Goal: Task Accomplishment & Management: Use online tool/utility

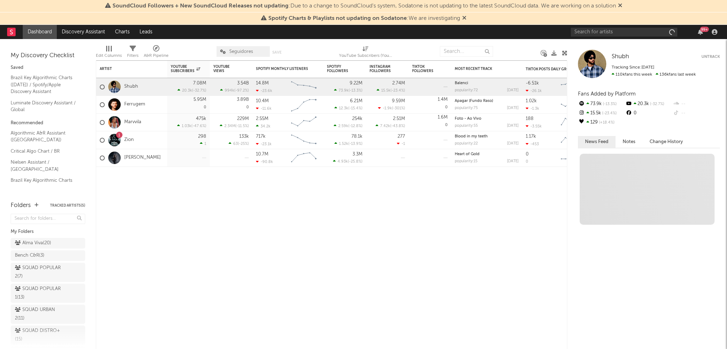
click at [620, 7] on icon at bounding box center [620, 5] width 4 height 6
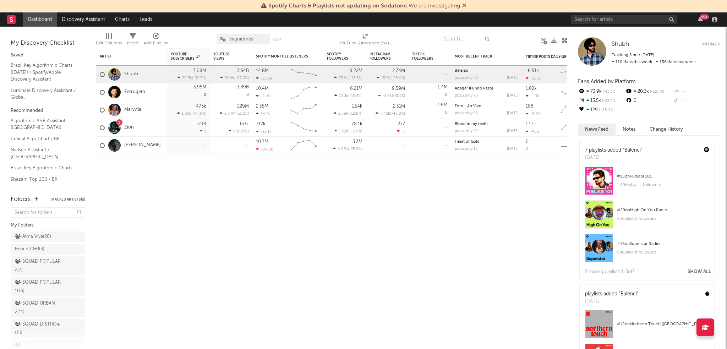
click at [461, 6] on span "Spotify Charts & Playlists not updating on Sodatone : We are investigating" at bounding box center [363, 6] width 205 height 9
click at [465, 5] on icon at bounding box center [464, 5] width 4 height 6
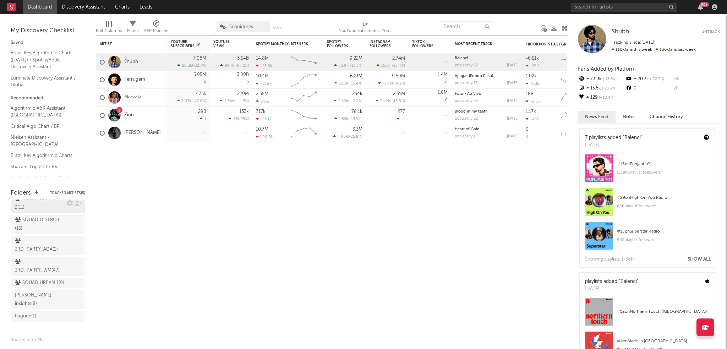
scroll to position [132, 0]
drag, startPoint x: 41, startPoint y: 312, endPoint x: 91, endPoint y: 238, distance: 89.4
click at [41, 313] on div "BR_DR - FY25 ( 73 )" at bounding box center [37, 317] width 45 height 9
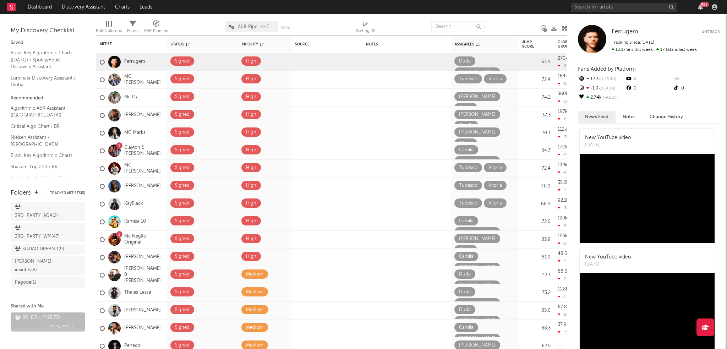
click at [252, 25] on span "A&R Pipeline Collaboration" at bounding box center [256, 26] width 37 height 5
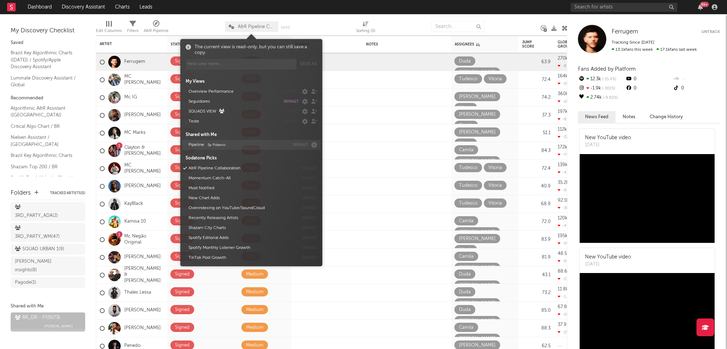
click at [197, 144] on button "Pipeline Sp Polanco" at bounding box center [237, 145] width 103 height 10
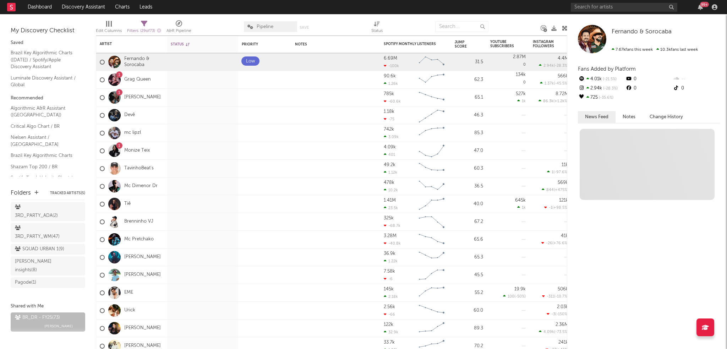
click at [224, 22] on div at bounding box center [218, 27] width 42 height 18
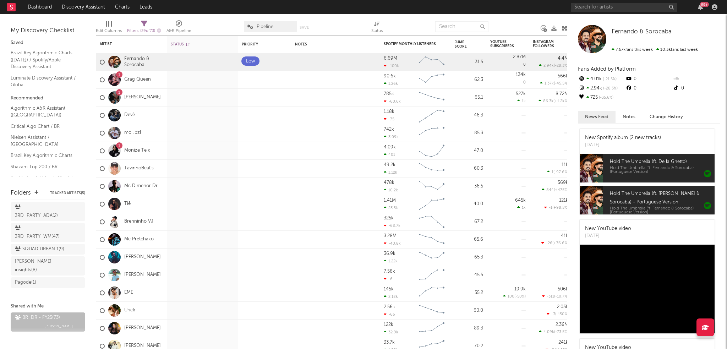
click at [264, 27] on span "Pipeline" at bounding box center [264, 26] width 17 height 5
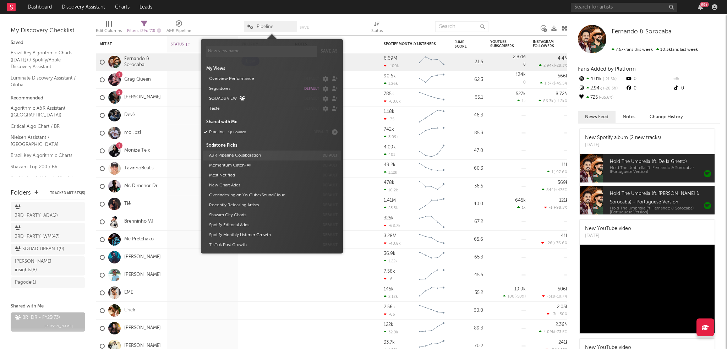
click at [237, 153] on button "A&R Pipeline Collaboration" at bounding box center [262, 155] width 112 height 10
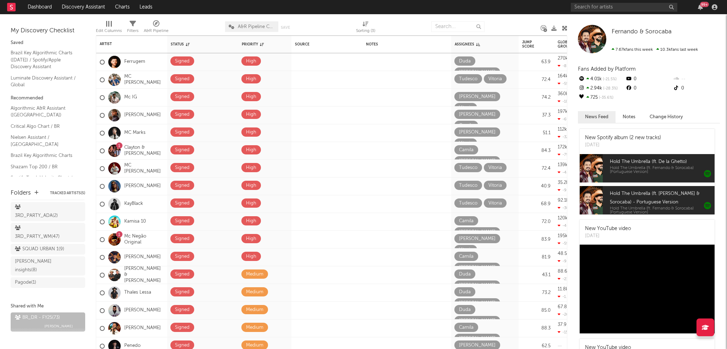
click at [336, 24] on div at bounding box center [328, 27] width 46 height 18
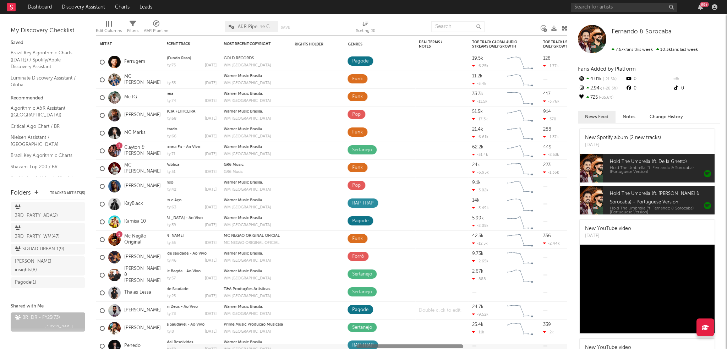
drag, startPoint x: 182, startPoint y: 346, endPoint x: 404, endPoint y: 318, distance: 224.6
click at [404, 318] on div "Spotify Monthly Listeners 7d Change WoW % Change Spotify Followers 7d Change Wo…" at bounding box center [331, 191] width 471 height 313
drag, startPoint x: 355, startPoint y: 43, endPoint x: 347, endPoint y: 44, distance: 8.2
click at [355, 43] on div "Genres" at bounding box center [371, 44] width 46 height 4
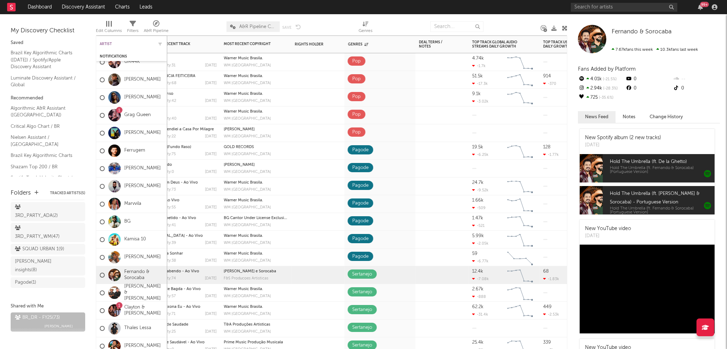
click at [110, 44] on div "Artist" at bounding box center [126, 44] width 53 height 4
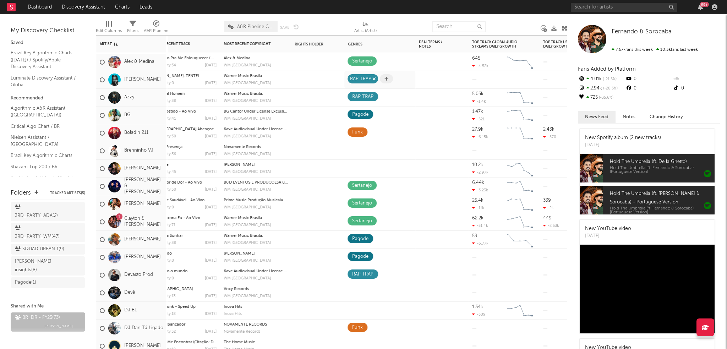
click at [375, 77] on icon "button" at bounding box center [374, 79] width 4 height 5
click at [352, 78] on icon at bounding box center [354, 79] width 4 height 5
click at [395, 23] on div at bounding box center [404, 27] width 45 height 18
click at [357, 81] on span at bounding box center [353, 78] width 13 height 9
click at [352, 77] on icon at bounding box center [354, 79] width 4 height 5
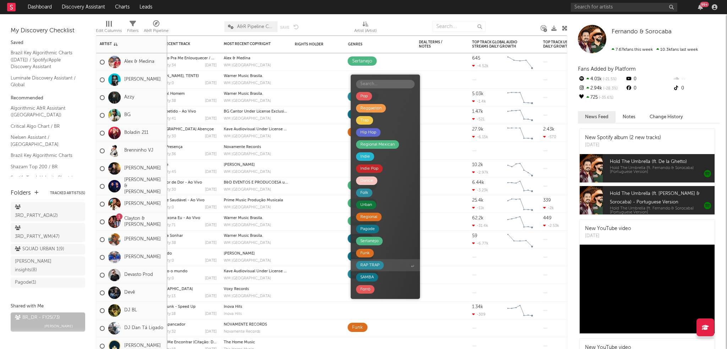
click at [371, 261] on div "RAP TRAP" at bounding box center [369, 265] width 19 height 9
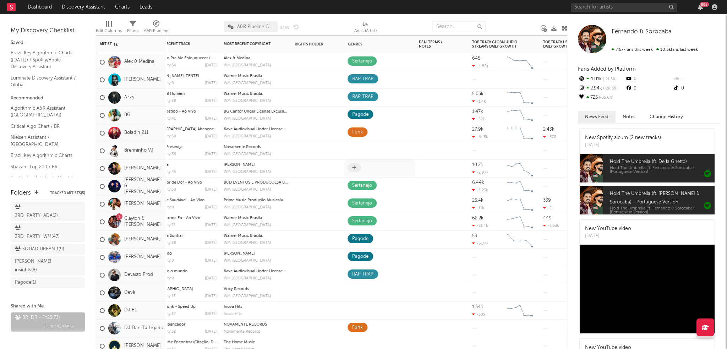
click at [355, 167] on icon at bounding box center [354, 167] width 4 height 5
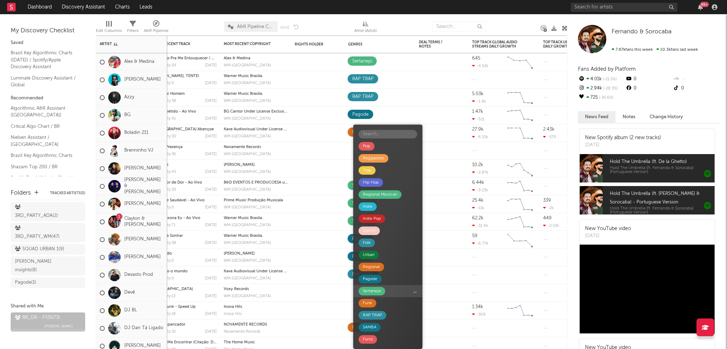
click at [387, 292] on span "Sertanejo" at bounding box center [387, 291] width 69 height 12
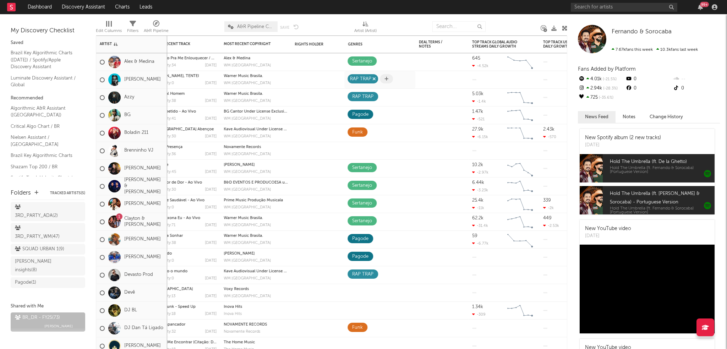
click at [373, 79] on icon "button" at bounding box center [374, 79] width 4 height 5
click at [355, 80] on icon at bounding box center [354, 79] width 4 height 5
click at [352, 78] on icon at bounding box center [354, 79] width 4 height 5
click at [352, 72] on div at bounding box center [379, 79] width 71 height 17
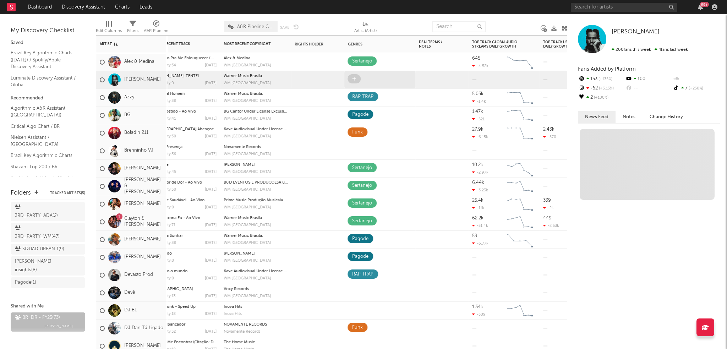
click at [353, 77] on icon at bounding box center [354, 79] width 4 height 5
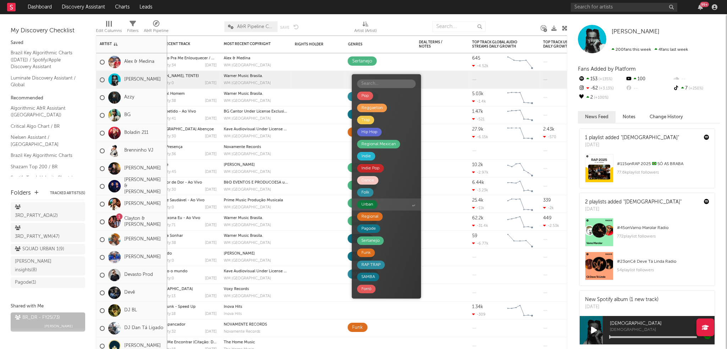
click at [389, 204] on span "Urban" at bounding box center [386, 204] width 69 height 12
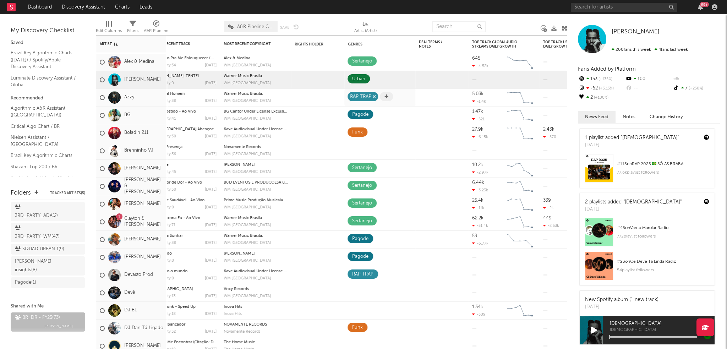
click at [372, 98] on icon "button" at bounding box center [374, 96] width 4 height 5
click at [354, 96] on icon at bounding box center [354, 96] width 4 height 5
click at [352, 97] on span at bounding box center [353, 96] width 13 height 9
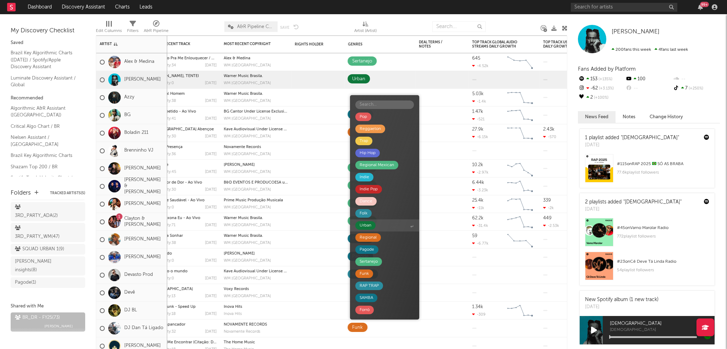
click at [376, 221] on span "Urban" at bounding box center [384, 225] width 69 height 12
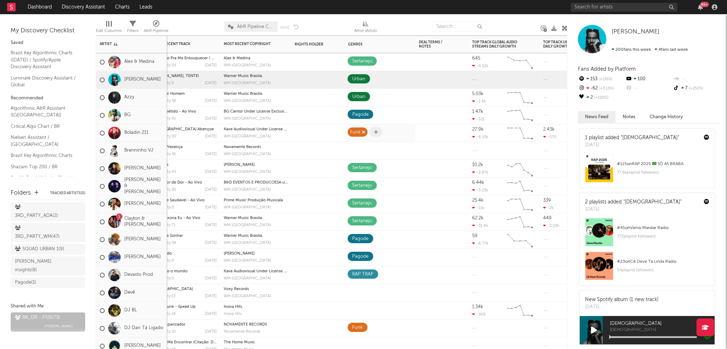
click at [365, 134] on div "Funk" at bounding box center [357, 131] width 20 height 9
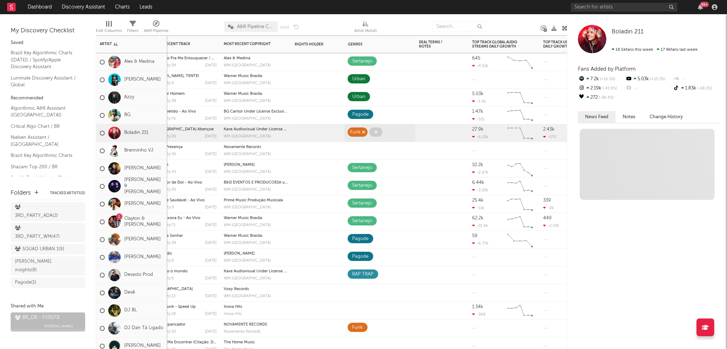
click at [364, 133] on icon "button" at bounding box center [363, 132] width 4 height 5
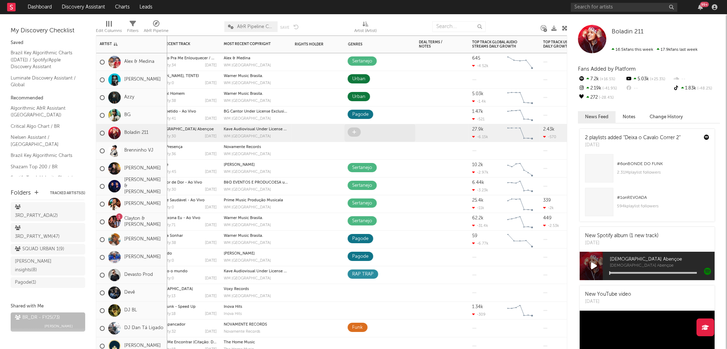
click at [356, 133] on span at bounding box center [353, 131] width 13 height 9
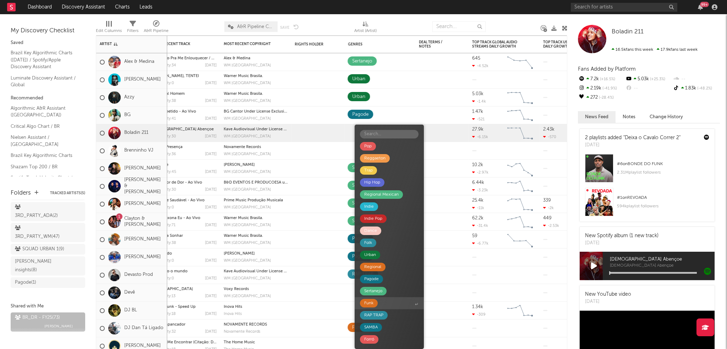
click at [382, 299] on span "Funk" at bounding box center [388, 303] width 69 height 12
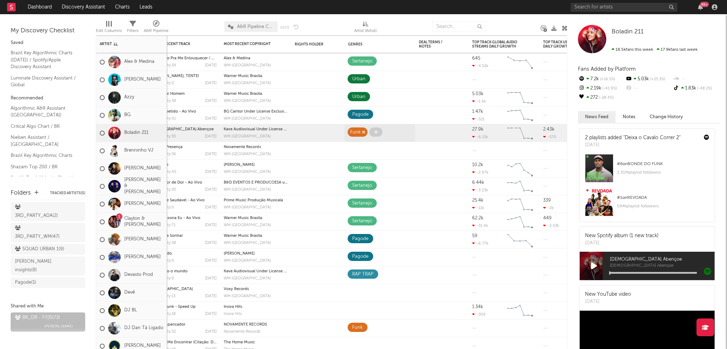
click at [364, 130] on icon "button" at bounding box center [363, 132] width 4 height 5
click at [350, 134] on span at bounding box center [353, 131] width 13 height 9
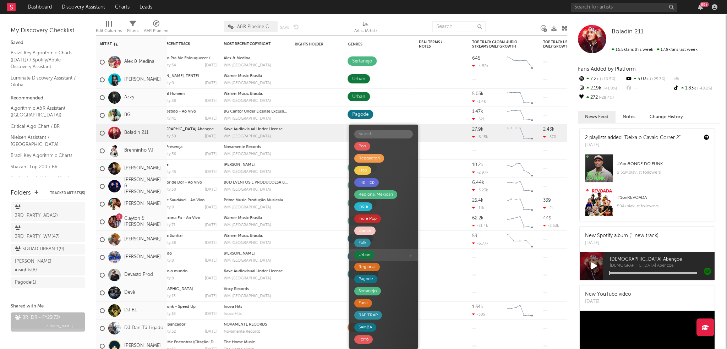
click at [379, 258] on span "Urban" at bounding box center [383, 255] width 69 height 12
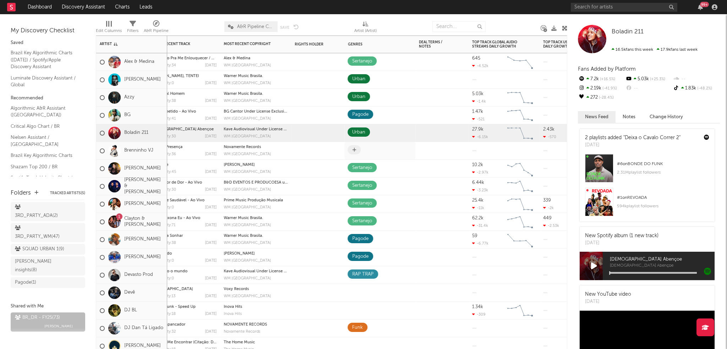
click at [357, 149] on span at bounding box center [353, 149] width 13 height 9
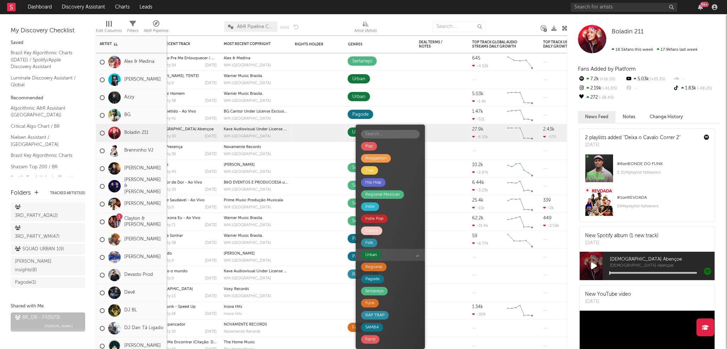
click at [385, 255] on span "Urban" at bounding box center [389, 255] width 69 height 12
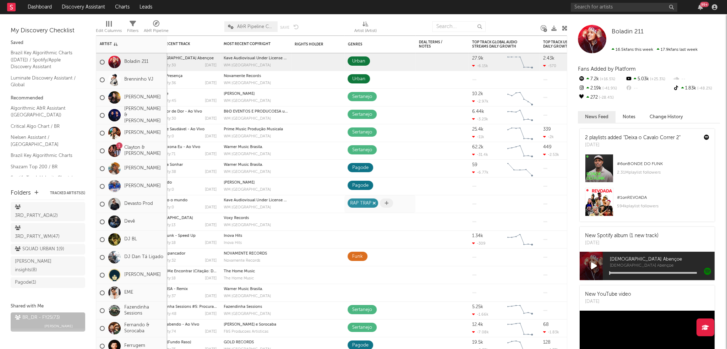
click at [374, 203] on icon "button" at bounding box center [374, 203] width 4 height 5
click at [356, 203] on span at bounding box center [353, 202] width 13 height 9
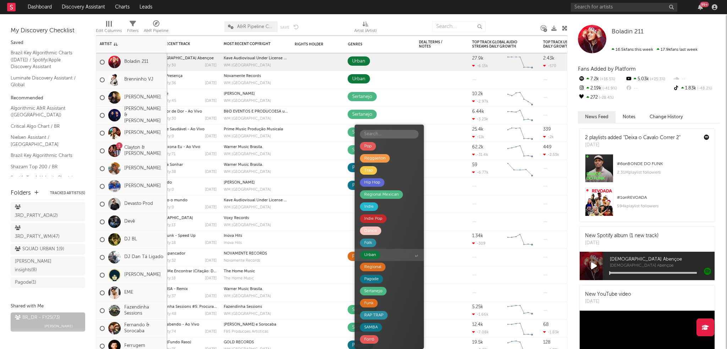
click at [382, 257] on span "Urban" at bounding box center [388, 255] width 69 height 12
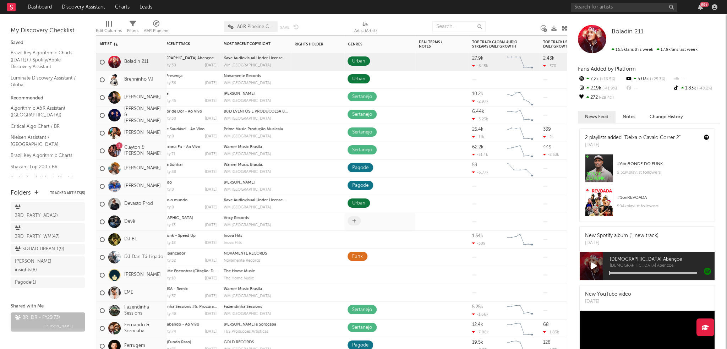
click at [355, 219] on icon at bounding box center [354, 221] width 4 height 5
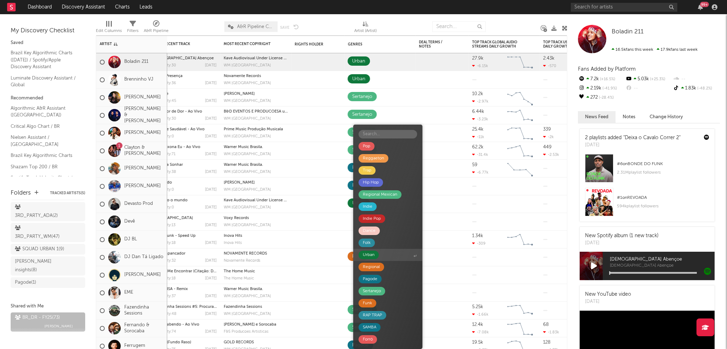
click at [380, 252] on span "Urban" at bounding box center [387, 255] width 69 height 12
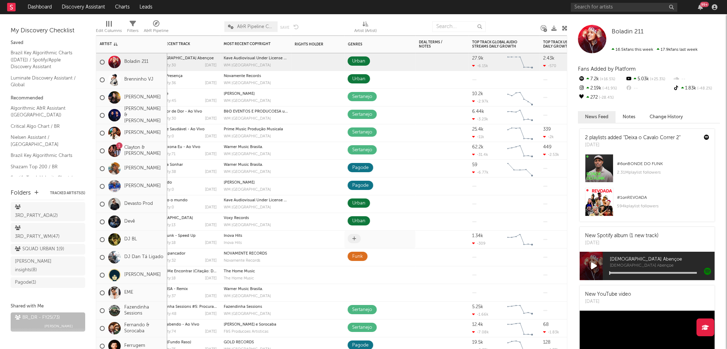
click at [354, 238] on icon at bounding box center [354, 238] width 4 height 5
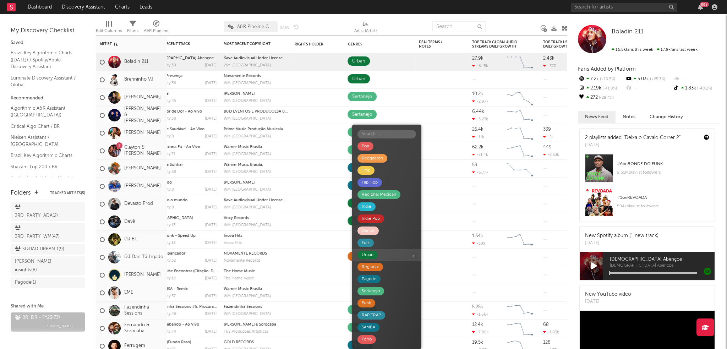
click at [380, 257] on span "Urban" at bounding box center [386, 255] width 69 height 12
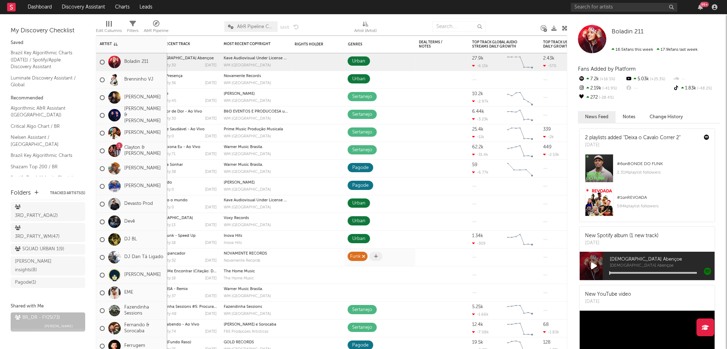
click at [363, 257] on icon "button" at bounding box center [363, 256] width 4 height 5
click at [358, 257] on span at bounding box center [353, 256] width 13 height 9
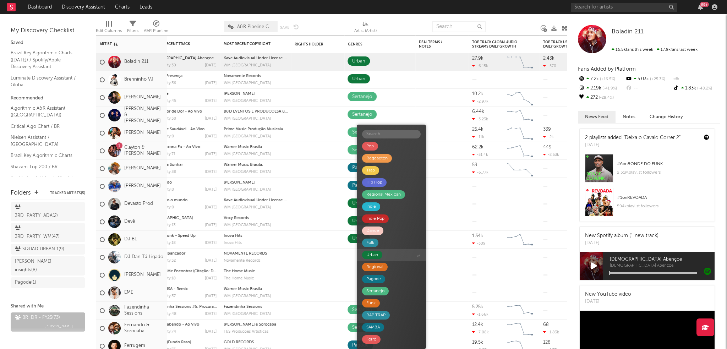
click at [387, 257] on span "Urban" at bounding box center [391, 255] width 69 height 12
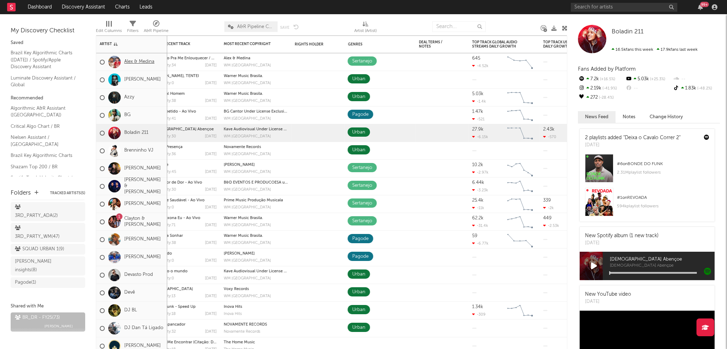
click at [136, 62] on link "Alex & Medina" at bounding box center [139, 62] width 30 height 6
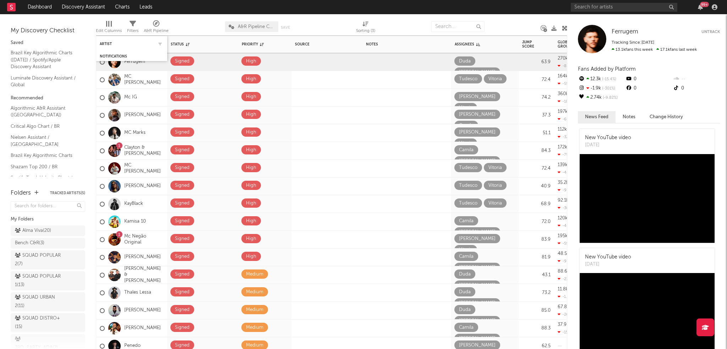
click at [119, 48] on div "Artist" at bounding box center [132, 44] width 64 height 14
click at [106, 47] on div "Artist" at bounding box center [132, 44] width 64 height 14
click at [106, 42] on div "Artist" at bounding box center [126, 44] width 53 height 4
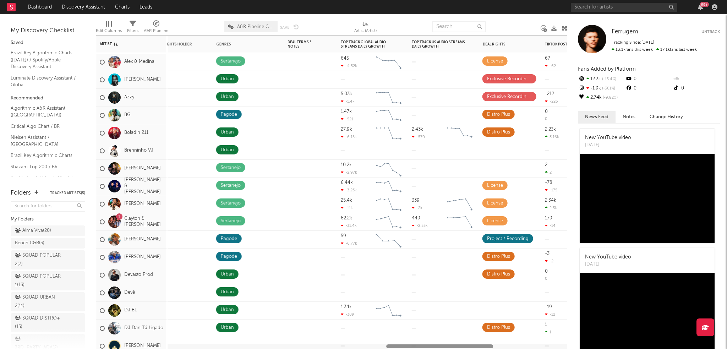
drag, startPoint x: 176, startPoint y: 346, endPoint x: 434, endPoint y: 337, distance: 258.1
click at [434, 337] on div "Spotify Followers 7d Change WoW % Change YouTube Subscribers 7d Change WoW % Ch…" at bounding box center [331, 191] width 471 height 313
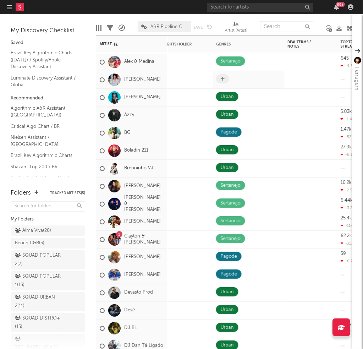
click at [223, 78] on icon at bounding box center [223, 79] width 4 height 5
click at [221, 81] on icon at bounding box center [223, 79] width 4 height 5
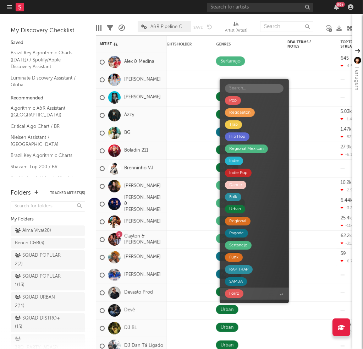
click at [250, 294] on span "Forró" at bounding box center [254, 293] width 69 height 12
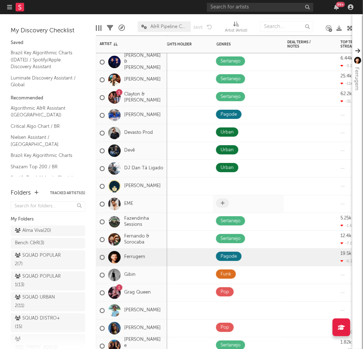
click at [222, 205] on icon at bounding box center [223, 203] width 4 height 5
click at [219, 206] on span at bounding box center [222, 202] width 13 height 9
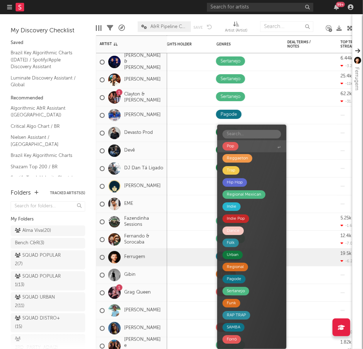
click at [248, 145] on span "Pop" at bounding box center [251, 146] width 69 height 12
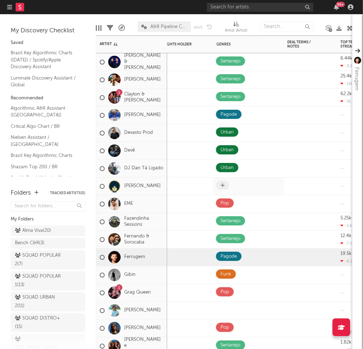
click at [220, 187] on span at bounding box center [222, 185] width 13 height 9
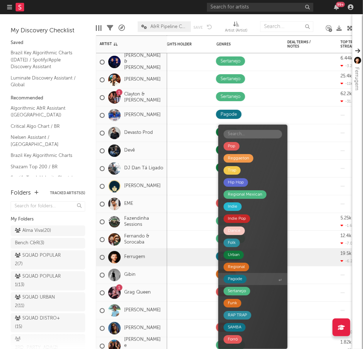
click at [243, 281] on div "Pagode" at bounding box center [234, 279] width 23 height 9
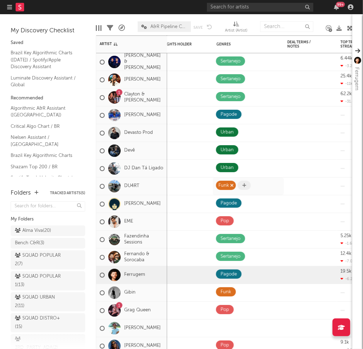
click at [231, 186] on icon "button" at bounding box center [232, 185] width 4 height 5
click at [226, 184] on span at bounding box center [222, 185] width 13 height 9
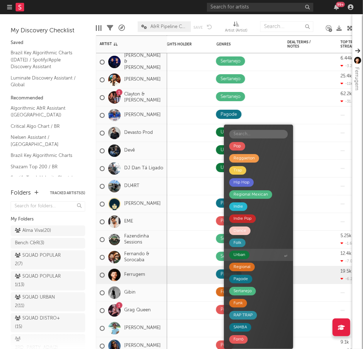
click at [259, 252] on span "Urban" at bounding box center [258, 255] width 69 height 12
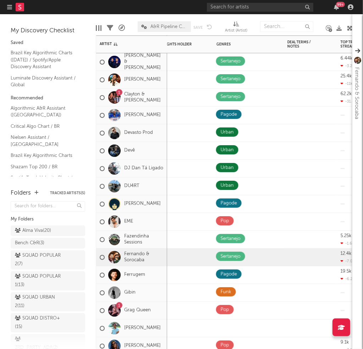
click at [259, 252] on div at bounding box center [254, 257] width 15 height 11
click at [268, 197] on div "Pagode" at bounding box center [248, 203] width 71 height 17
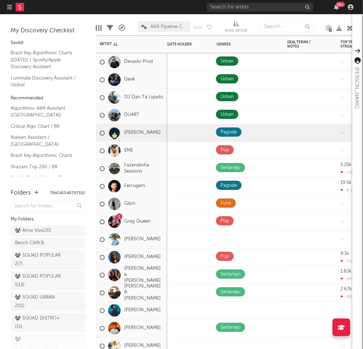
drag, startPoint x: 148, startPoint y: 183, endPoint x: 154, endPoint y: 187, distance: 7.0
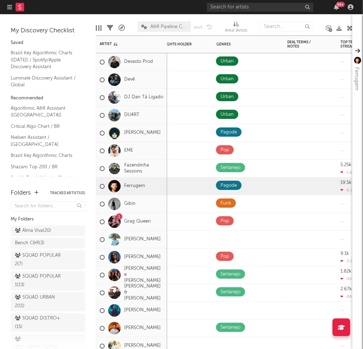
click at [146, 186] on div "Ferrugem" at bounding box center [131, 186] width 71 height 18
click at [242, 204] on icon at bounding box center [244, 203] width 4 height 5
click at [235, 204] on div "Funk" at bounding box center [226, 202] width 20 height 9
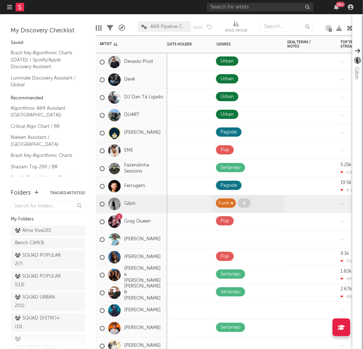
click at [232, 204] on icon "button" at bounding box center [232, 203] width 4 height 5
click at [223, 203] on icon at bounding box center [223, 203] width 4 height 5
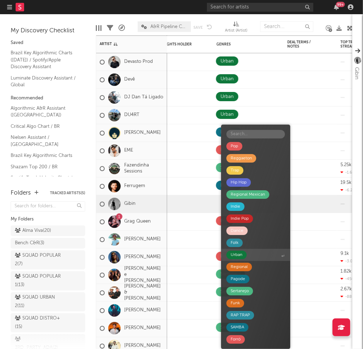
click at [258, 256] on span "Urban" at bounding box center [255, 255] width 69 height 12
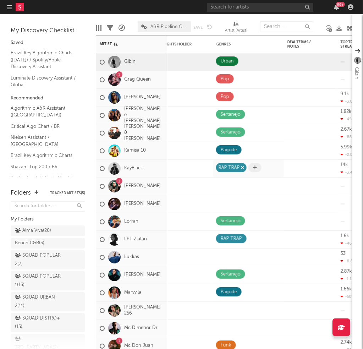
click at [242, 165] on icon "button" at bounding box center [243, 167] width 4 height 5
click at [220, 167] on span at bounding box center [222, 167] width 13 height 9
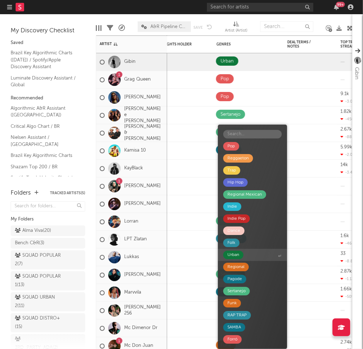
click at [247, 254] on span "Urban" at bounding box center [252, 255] width 69 height 12
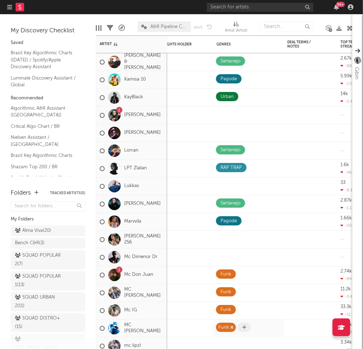
click at [231, 328] on icon "button" at bounding box center [232, 327] width 4 height 5
click at [223, 327] on icon at bounding box center [223, 327] width 4 height 5
click at [223, 326] on icon at bounding box center [223, 327] width 4 height 5
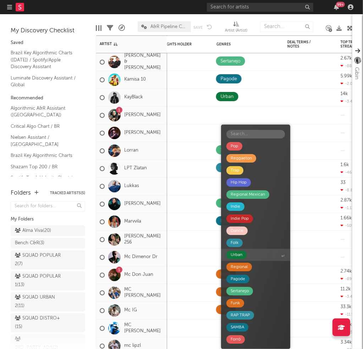
click at [244, 255] on div "Urban" at bounding box center [236, 254] width 20 height 9
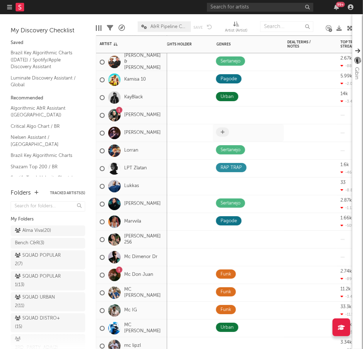
click at [218, 133] on span at bounding box center [222, 131] width 13 height 9
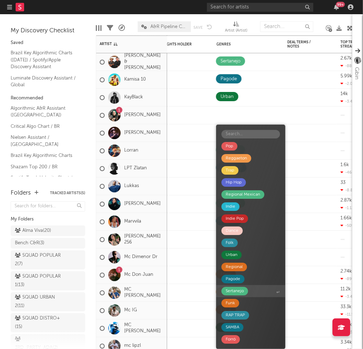
click at [237, 293] on div "Sertanejo" at bounding box center [235, 291] width 18 height 9
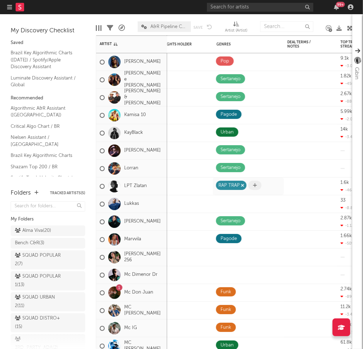
click at [243, 185] on icon "button" at bounding box center [243, 185] width 4 height 5
click at [222, 188] on span at bounding box center [222, 185] width 13 height 9
click at [224, 185] on icon at bounding box center [223, 185] width 4 height 5
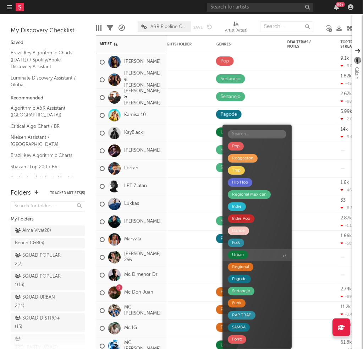
click at [245, 253] on div "Urban" at bounding box center [238, 254] width 20 height 9
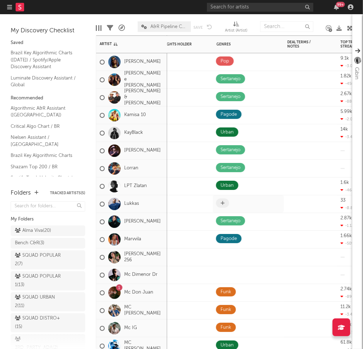
click at [223, 201] on icon at bounding box center [223, 203] width 4 height 5
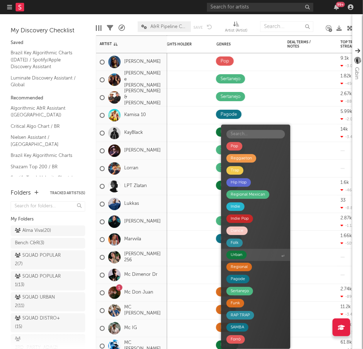
click at [245, 253] on div "Urban" at bounding box center [236, 254] width 20 height 9
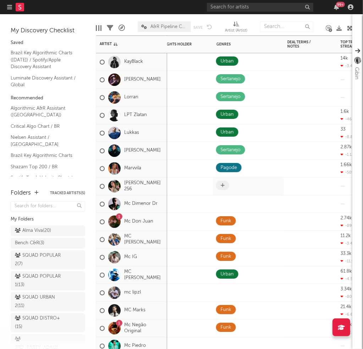
click at [219, 184] on span at bounding box center [222, 185] width 13 height 9
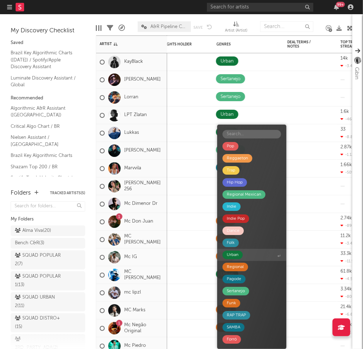
click at [238, 259] on span "Urban" at bounding box center [251, 255] width 69 height 12
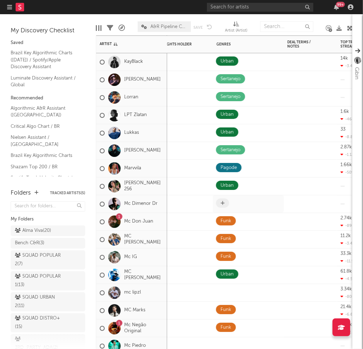
click at [220, 204] on span at bounding box center [222, 202] width 13 height 9
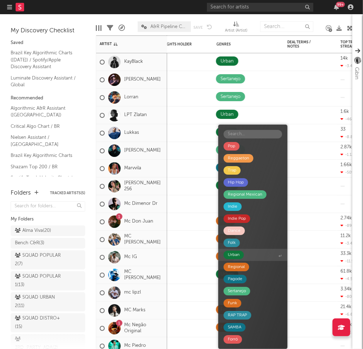
click at [250, 249] on span "Urban" at bounding box center [252, 255] width 69 height 12
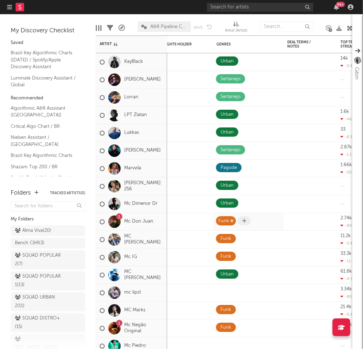
click at [231, 221] on icon "button" at bounding box center [232, 221] width 4 height 5
click at [232, 238] on icon "button" at bounding box center [232, 238] width 4 height 5
click at [231, 256] on icon "button" at bounding box center [232, 256] width 4 height 5
click at [217, 221] on span at bounding box center [222, 220] width 13 height 9
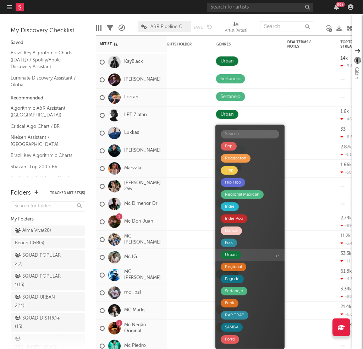
click at [245, 255] on span "Urban" at bounding box center [249, 255] width 69 height 12
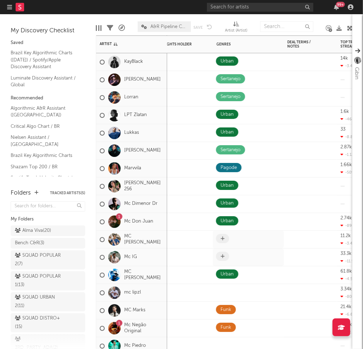
click at [221, 235] on span at bounding box center [222, 238] width 13 height 9
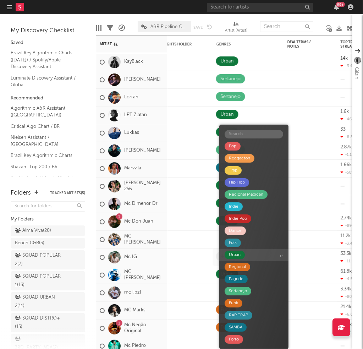
click at [263, 255] on span "Urban" at bounding box center [253, 255] width 69 height 12
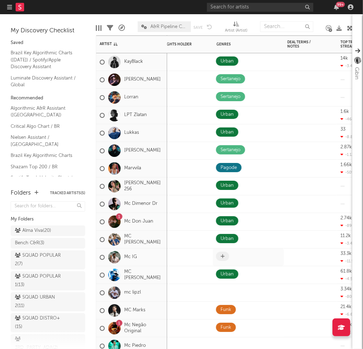
click at [223, 255] on icon at bounding box center [223, 256] width 4 height 5
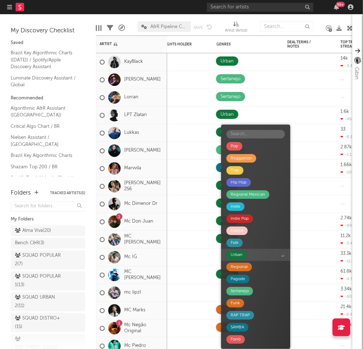
click at [255, 254] on span "Urban" at bounding box center [255, 255] width 69 height 12
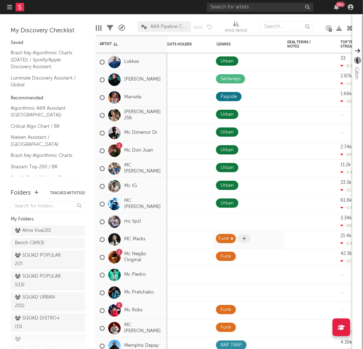
click at [230, 237] on icon "button" at bounding box center [232, 238] width 4 height 5
click at [232, 255] on icon "button" at bounding box center [232, 256] width 4 height 5
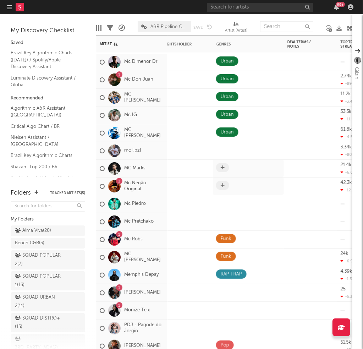
click at [222, 171] on span at bounding box center [222, 167] width 13 height 9
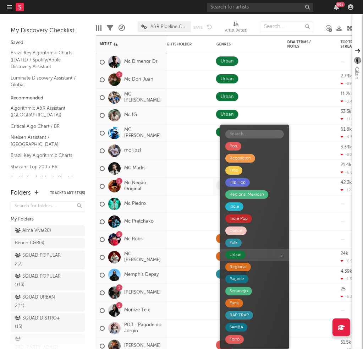
click at [247, 257] on span "Urban" at bounding box center [254, 255] width 69 height 12
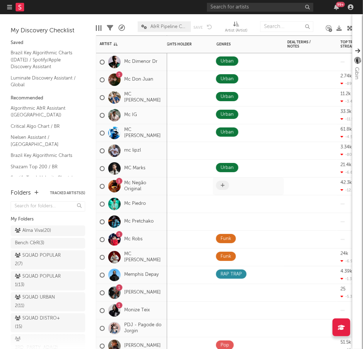
click at [225, 185] on span at bounding box center [222, 185] width 13 height 9
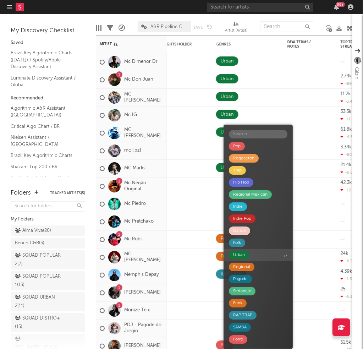
click at [261, 254] on span "Urban" at bounding box center [257, 255] width 69 height 12
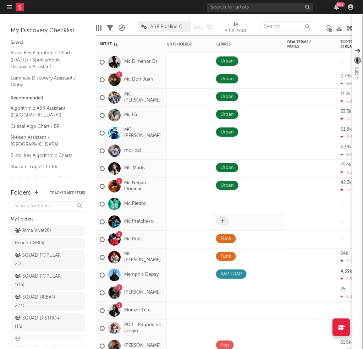
click at [219, 220] on span at bounding box center [222, 220] width 13 height 9
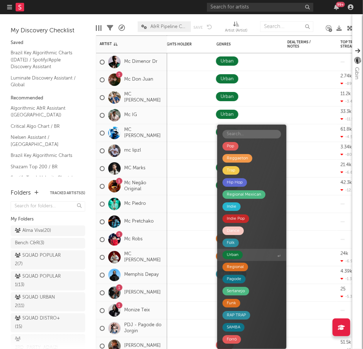
click at [242, 254] on div "Urban" at bounding box center [232, 254] width 20 height 9
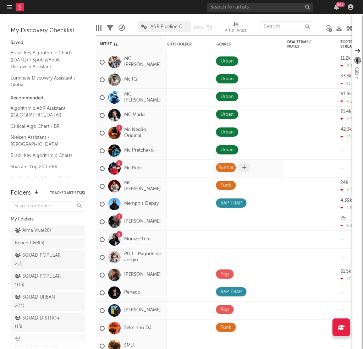
click at [231, 168] on icon "button" at bounding box center [232, 167] width 4 height 5
click at [231, 184] on icon "button" at bounding box center [232, 185] width 4 height 5
click at [223, 170] on span at bounding box center [222, 167] width 13 height 9
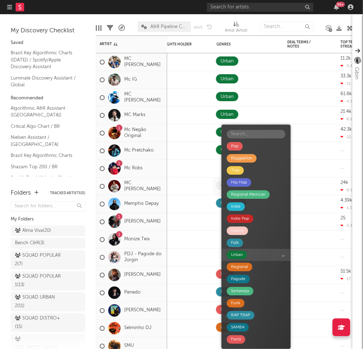
click at [253, 256] on span "Urban" at bounding box center [255, 255] width 69 height 12
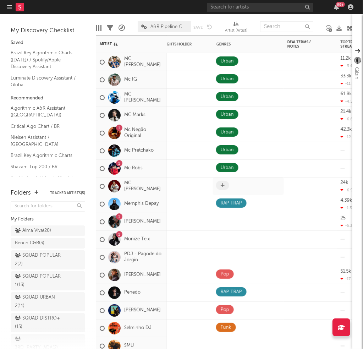
click at [222, 186] on icon at bounding box center [223, 185] width 4 height 5
click at [223, 186] on icon at bounding box center [223, 185] width 4 height 5
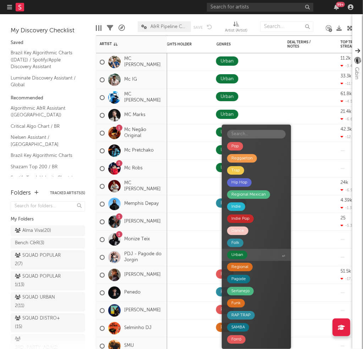
click at [238, 251] on div "Urban" at bounding box center [237, 254] width 12 height 9
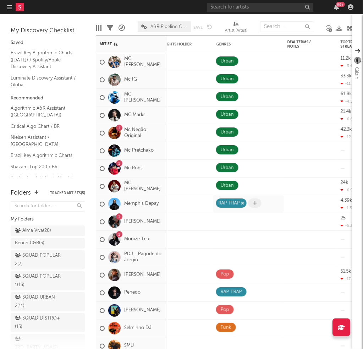
click at [241, 204] on icon "button" at bounding box center [243, 203] width 4 height 5
click at [220, 204] on span at bounding box center [222, 202] width 13 height 9
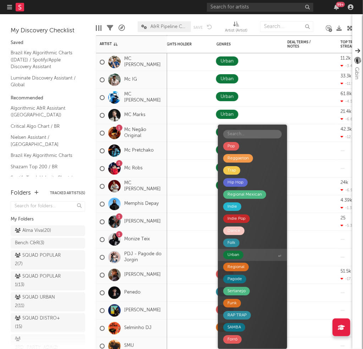
click at [235, 252] on div "Urban" at bounding box center [233, 254] width 12 height 9
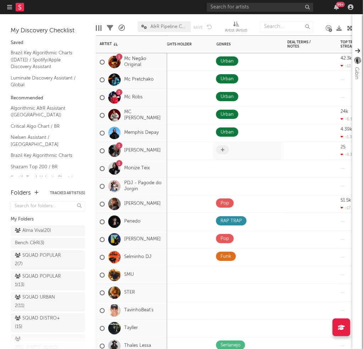
click at [224, 150] on icon at bounding box center [223, 150] width 4 height 5
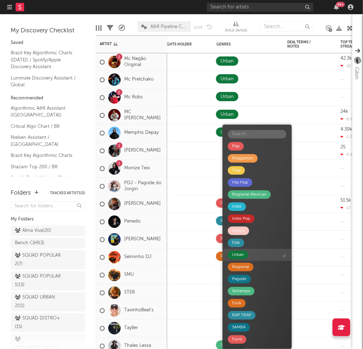
click at [245, 253] on div "Urban" at bounding box center [238, 254] width 20 height 9
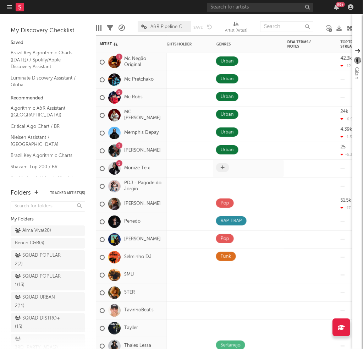
click at [220, 167] on span at bounding box center [222, 167] width 13 height 9
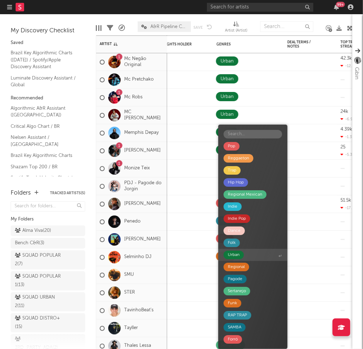
click at [251, 254] on span "Urban" at bounding box center [252, 255] width 69 height 12
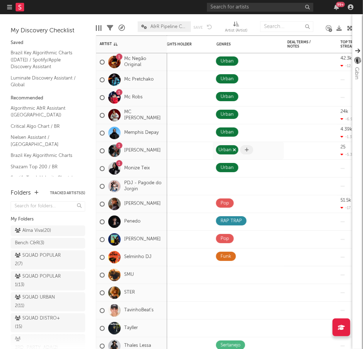
click at [234, 150] on icon "button" at bounding box center [234, 150] width 4 height 5
click at [223, 150] on icon at bounding box center [223, 150] width 4 height 5
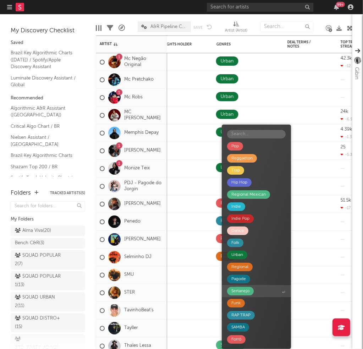
click at [255, 295] on span "Sertanejo" at bounding box center [256, 291] width 69 height 12
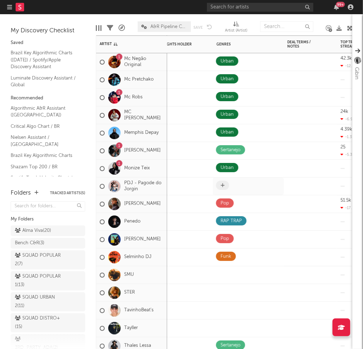
click at [224, 185] on icon at bounding box center [223, 185] width 4 height 5
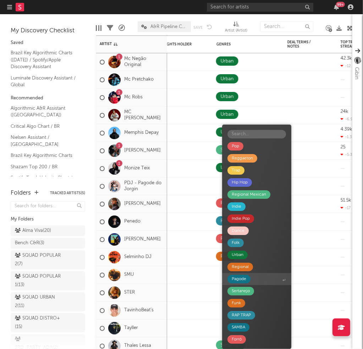
click at [251, 281] on span "Pagode" at bounding box center [256, 279] width 69 height 12
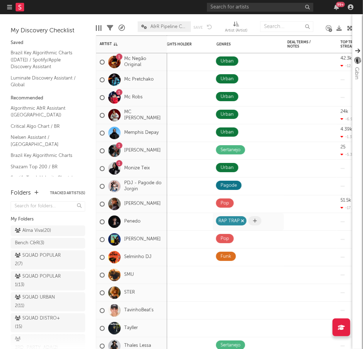
click at [242, 221] on icon "button" at bounding box center [243, 221] width 4 height 5
click at [222, 222] on icon at bounding box center [223, 221] width 4 height 5
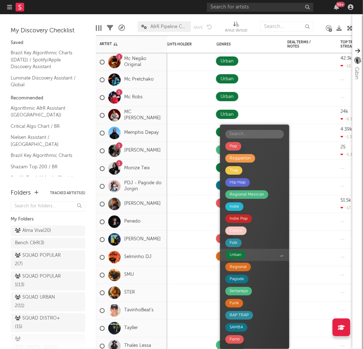
click at [250, 254] on span "Urban" at bounding box center [254, 255] width 69 height 12
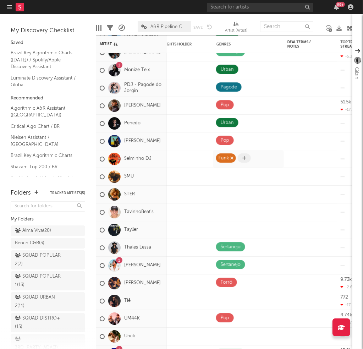
click at [233, 159] on icon "button" at bounding box center [232, 158] width 4 height 5
click at [225, 158] on span at bounding box center [222, 157] width 13 height 9
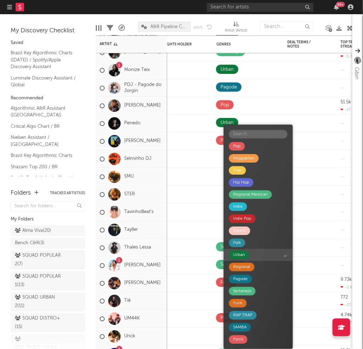
click at [257, 252] on span "Urban" at bounding box center [257, 255] width 69 height 12
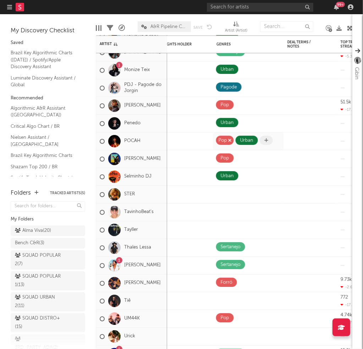
click at [230, 140] on icon "button" at bounding box center [230, 140] width 4 height 5
click at [225, 191] on span at bounding box center [222, 193] width 13 height 9
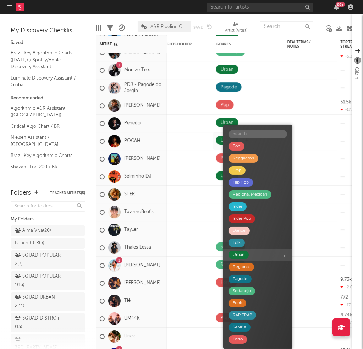
click at [237, 258] on div "Urban" at bounding box center [239, 254] width 12 height 9
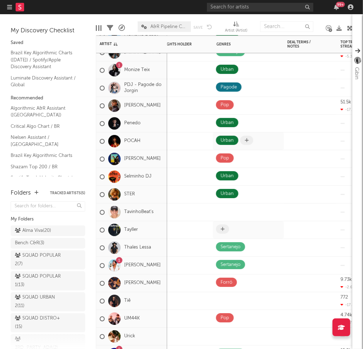
click at [221, 227] on icon at bounding box center [223, 229] width 4 height 5
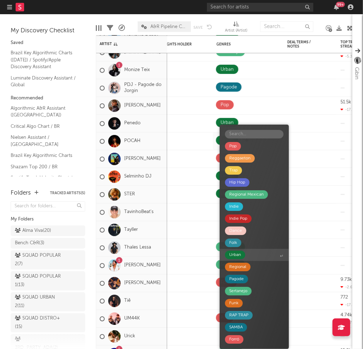
click at [253, 257] on span "Urban" at bounding box center [254, 255] width 69 height 12
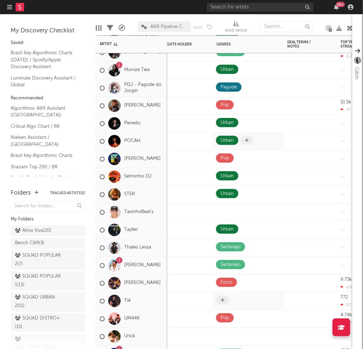
click at [219, 298] on span at bounding box center [222, 299] width 13 height 9
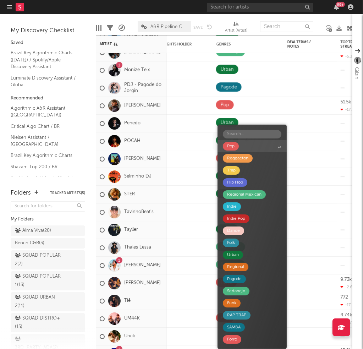
click at [233, 147] on div "Pop" at bounding box center [230, 146] width 7 height 9
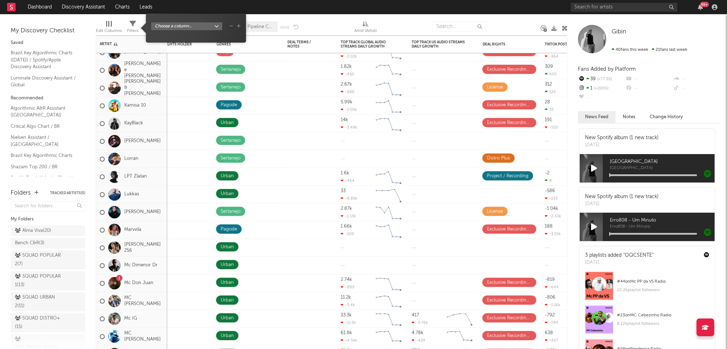
click at [132, 24] on icon at bounding box center [132, 24] width 6 height 6
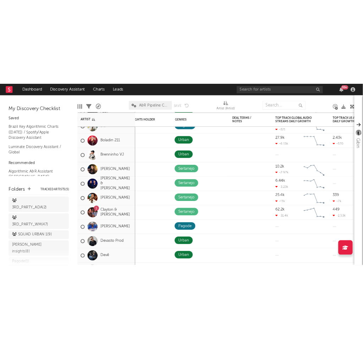
scroll to position [132, 0]
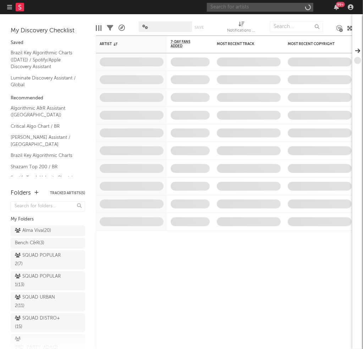
click at [280, 7] on input "text" at bounding box center [260, 7] width 106 height 9
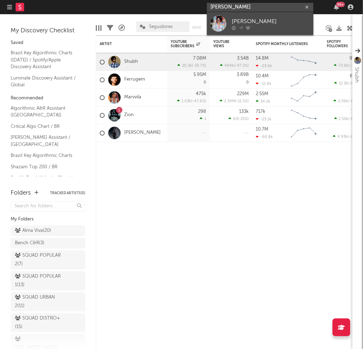
type input "allana mace"
click at [272, 17] on link "Allana Macedo" at bounding box center [260, 23] width 106 height 23
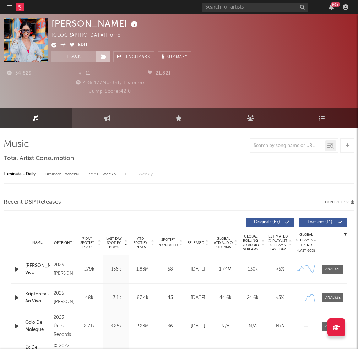
select select "6m"
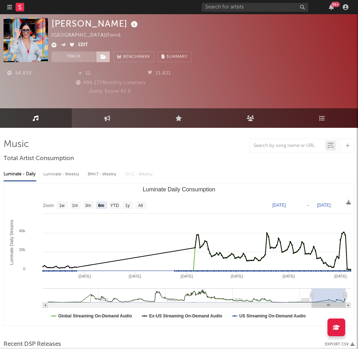
click at [106, 55] on icon at bounding box center [103, 56] width 6 height 5
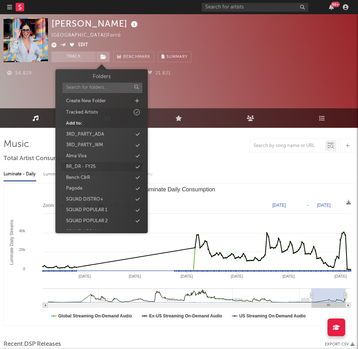
click at [111, 168] on div "BR_DR - FY25" at bounding box center [102, 166] width 82 height 9
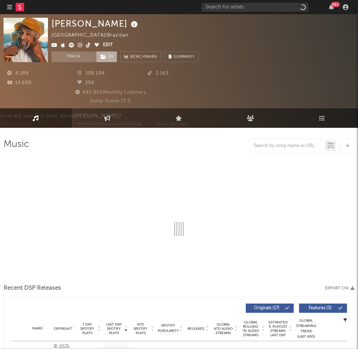
click at [107, 55] on span "( 2 )" at bounding box center [106, 56] width 21 height 11
select select "1w"
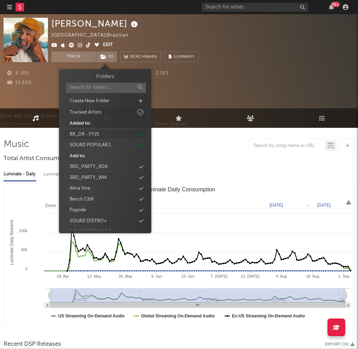
click at [143, 131] on div "BR_DR - FY25" at bounding box center [105, 134] width 82 height 9
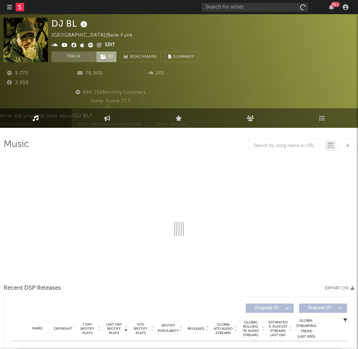
select select "6m"
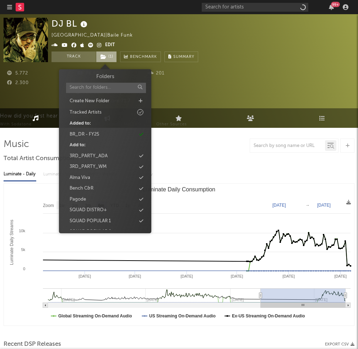
click at [105, 56] on icon at bounding box center [103, 56] width 6 height 5
click at [137, 134] on div "BR_DR - FY25" at bounding box center [105, 134] width 82 height 9
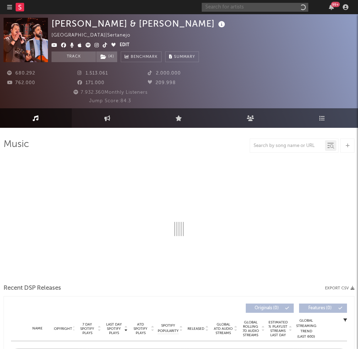
click at [267, 5] on input "text" at bounding box center [255, 7] width 106 height 9
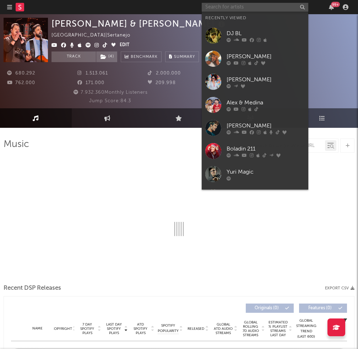
type input "d"
select select "6m"
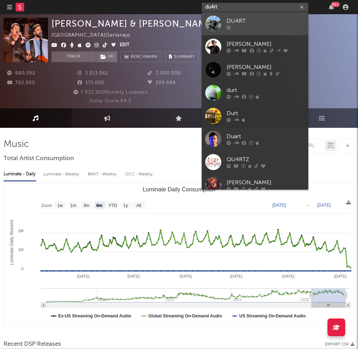
type input "du4rt"
click at [264, 24] on div "DU4RT" at bounding box center [265, 21] width 78 height 9
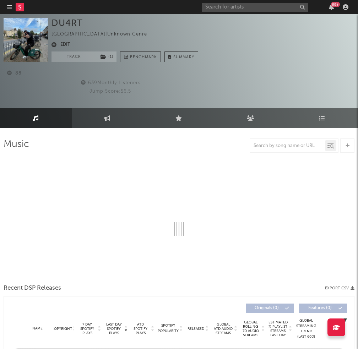
select select "1w"
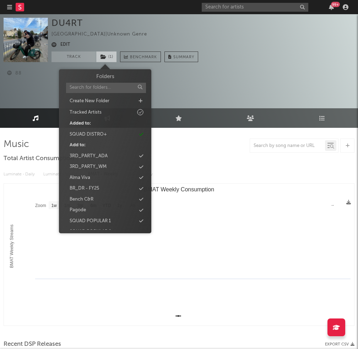
click at [112, 59] on span "( 1 )" at bounding box center [106, 56] width 21 height 11
click at [142, 188] on icon at bounding box center [141, 188] width 4 height 5
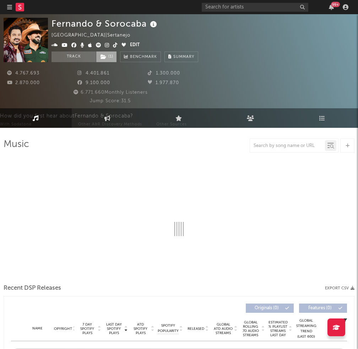
click at [105, 59] on icon at bounding box center [103, 56] width 6 height 5
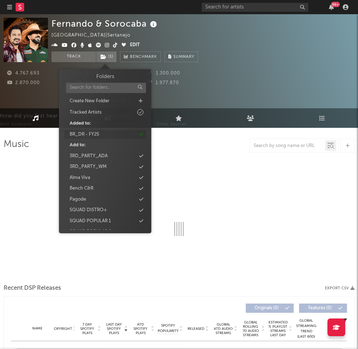
select select "6m"
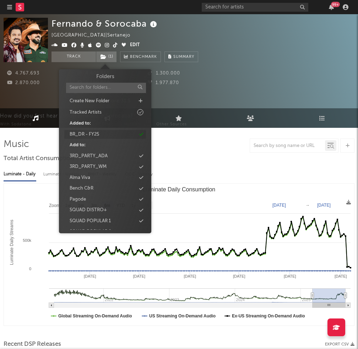
click at [140, 133] on icon at bounding box center [141, 134] width 4 height 5
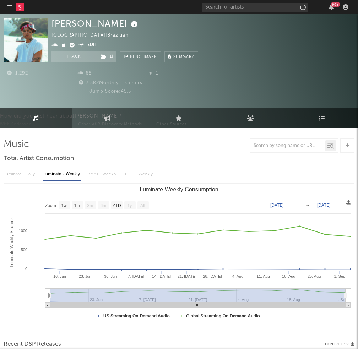
select select "1w"
click at [103, 57] on icon at bounding box center [103, 56] width 6 height 5
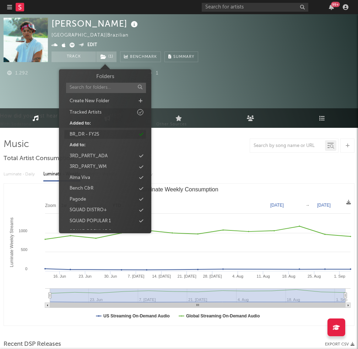
click at [140, 134] on icon at bounding box center [141, 134] width 4 height 5
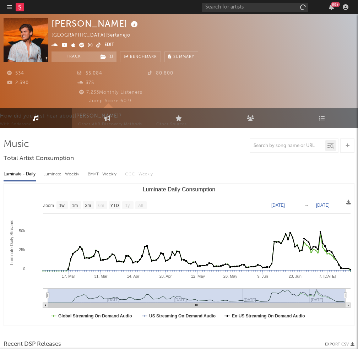
select select "1w"
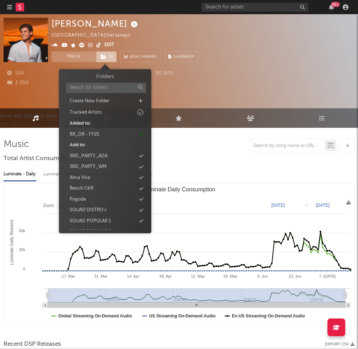
click at [111, 58] on span "( 1 )" at bounding box center [106, 56] width 21 height 11
click at [139, 136] on icon at bounding box center [141, 134] width 4 height 5
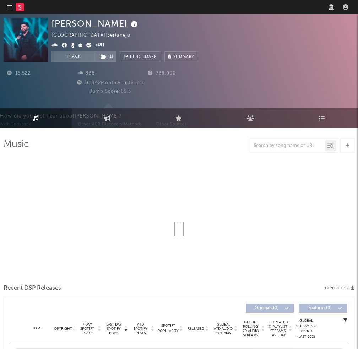
select select "6m"
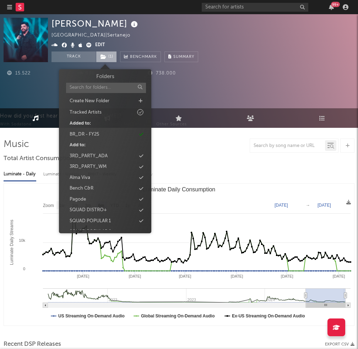
click at [113, 58] on span "( 1 )" at bounding box center [106, 56] width 21 height 11
click at [141, 135] on icon at bounding box center [141, 134] width 4 height 5
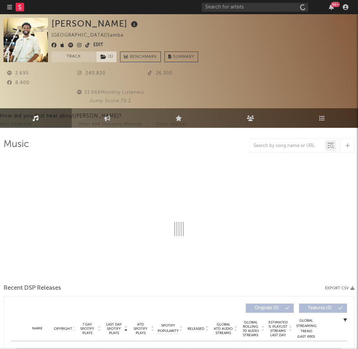
click at [110, 56] on span "( 1 )" at bounding box center [106, 56] width 21 height 11
select select "1w"
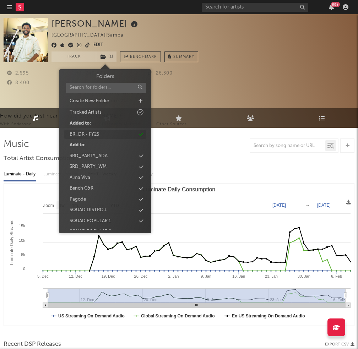
click at [137, 134] on div "BR_DR - FY25" at bounding box center [105, 134] width 82 height 9
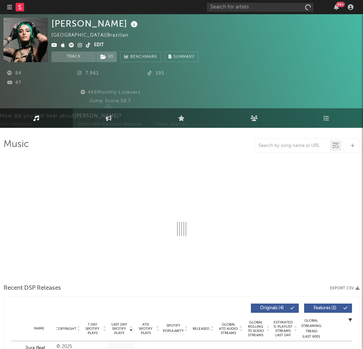
select select "1w"
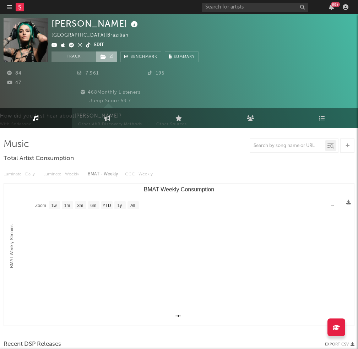
click at [115, 56] on span "( 2 )" at bounding box center [106, 56] width 21 height 11
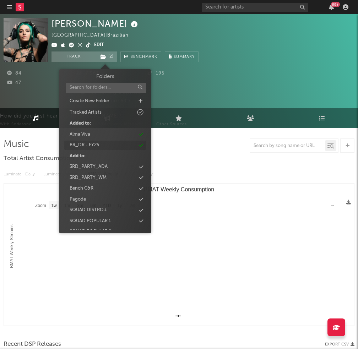
click at [140, 147] on icon at bounding box center [141, 145] width 4 height 5
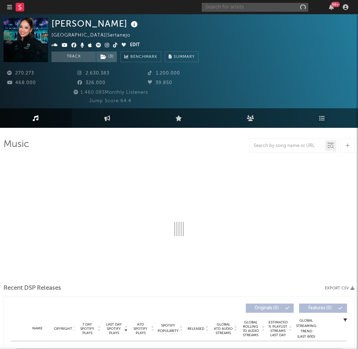
click at [272, 8] on input "text" at bounding box center [255, 7] width 106 height 9
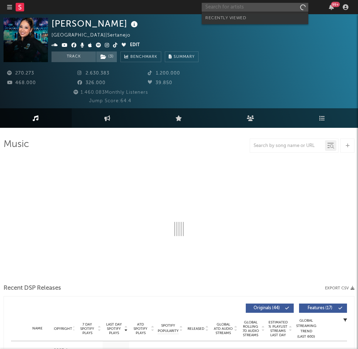
select select "6m"
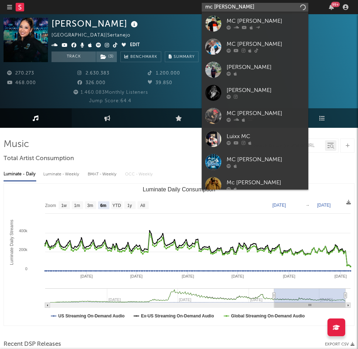
type input "mc [PERSON_NAME]"
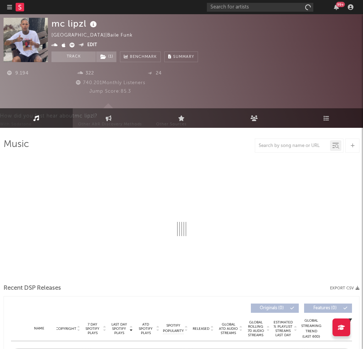
select select "6m"
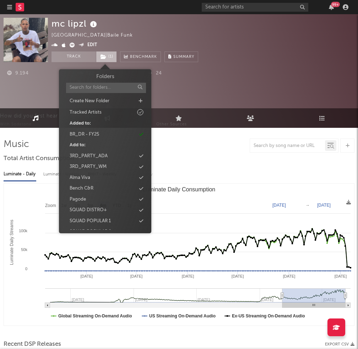
click at [103, 55] on icon at bounding box center [103, 56] width 6 height 5
click at [137, 133] on div "BR_DR - FY25" at bounding box center [105, 134] width 82 height 9
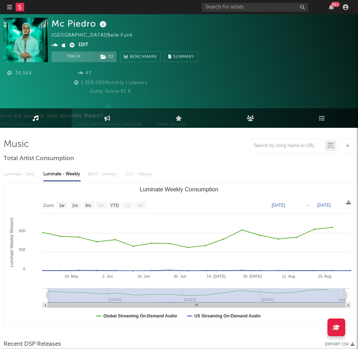
select select "1w"
click at [111, 58] on span "( 1 )" at bounding box center [106, 56] width 21 height 11
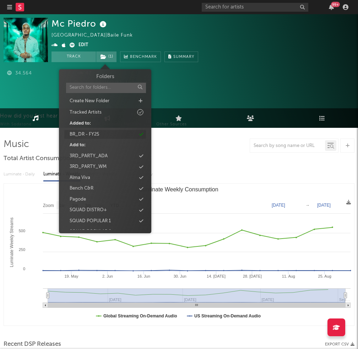
click at [142, 136] on icon at bounding box center [141, 134] width 4 height 5
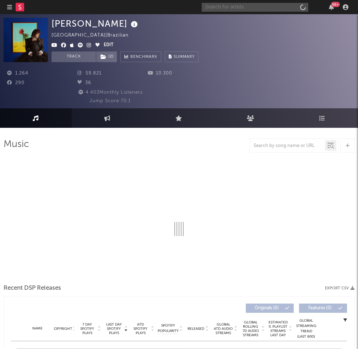
click at [272, 6] on input "text" at bounding box center [255, 7] width 106 height 9
select select "1w"
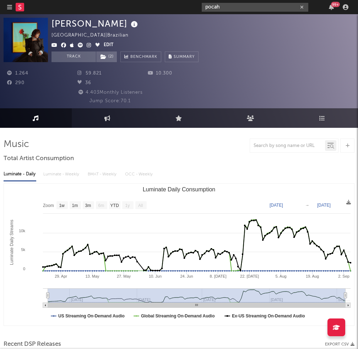
click at [219, 5] on input "pocah" at bounding box center [255, 7] width 106 height 9
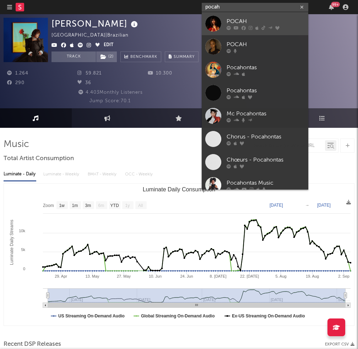
type input "pocah"
click at [220, 18] on div at bounding box center [213, 24] width 16 height 16
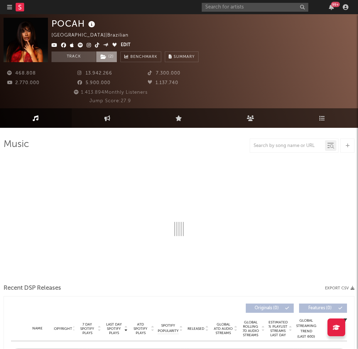
click at [114, 55] on span "( 2 )" at bounding box center [106, 56] width 21 height 11
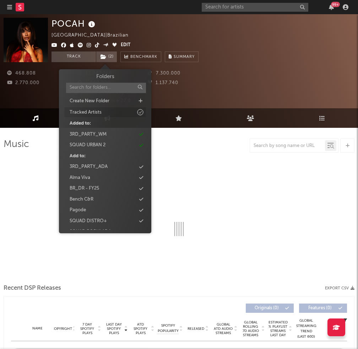
select select "6m"
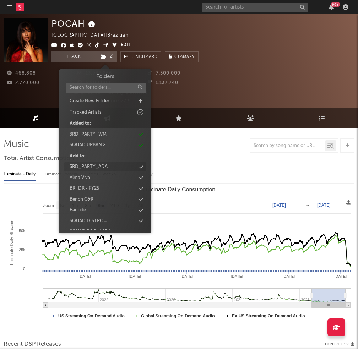
click at [140, 170] on div "3RD_PARTY_ADA" at bounding box center [105, 166] width 82 height 9
click at [216, 10] on input "text" at bounding box center [255, 7] width 106 height 9
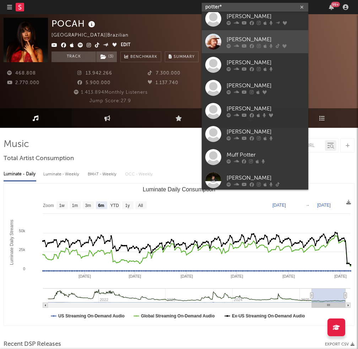
scroll to position [53, 0]
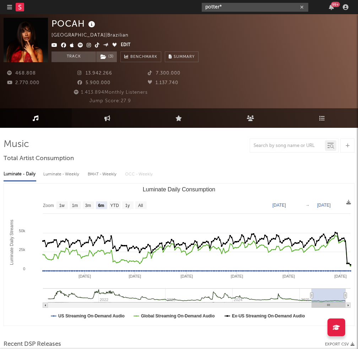
type input "potter*"
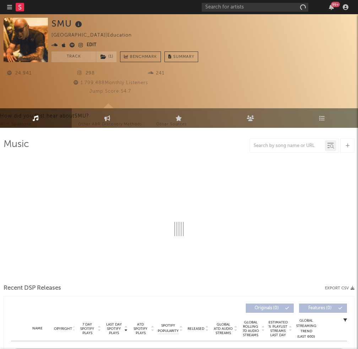
select select "1w"
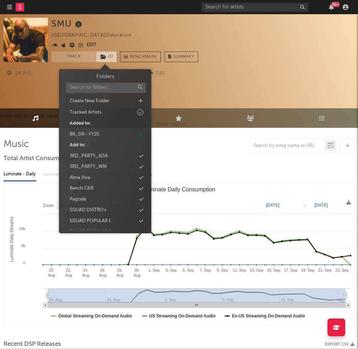
click at [112, 56] on span "( 1 )" at bounding box center [106, 56] width 21 height 11
click at [141, 137] on div "BR_DR - FY25" at bounding box center [105, 134] width 82 height 9
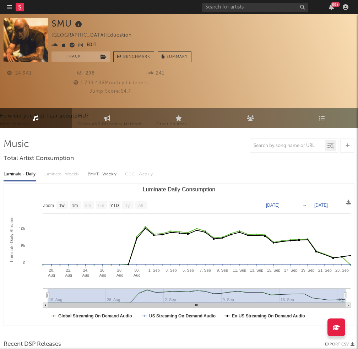
click at [244, 11] on div at bounding box center [255, 7] width 106 height 9
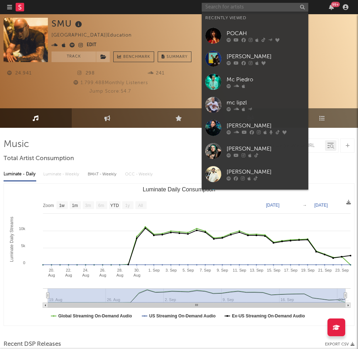
click at [244, 9] on input "text" at bounding box center [255, 7] width 106 height 9
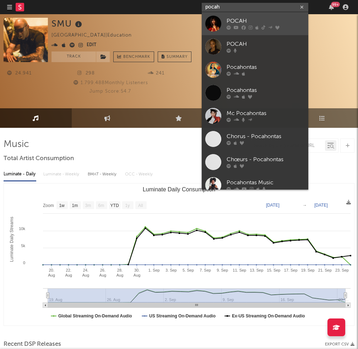
type input "pocah"
click at [237, 23] on div "POCAH" at bounding box center [265, 21] width 78 height 9
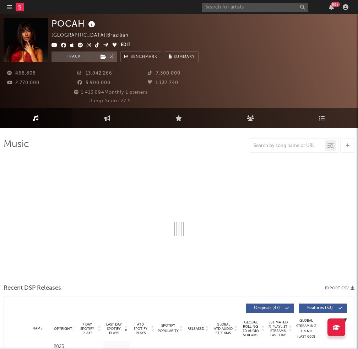
select select "6m"
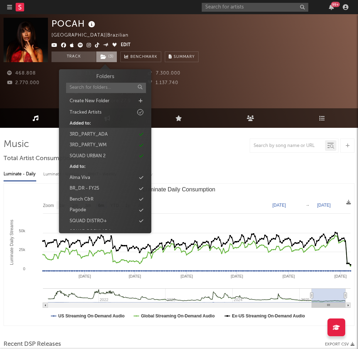
click at [114, 55] on span "( 3 )" at bounding box center [106, 56] width 21 height 11
click at [138, 187] on div "BR_DR - FY25" at bounding box center [105, 188] width 82 height 9
click at [140, 137] on div "3RD_PARTY_ADA" at bounding box center [105, 134] width 82 height 9
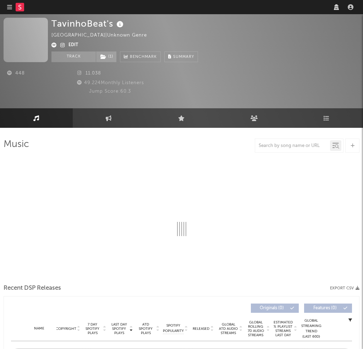
select select "1w"
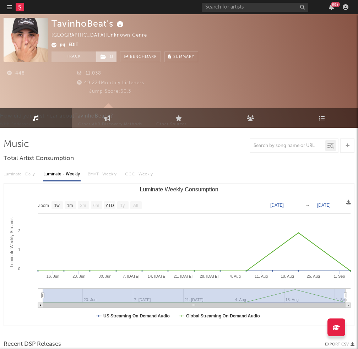
click at [99, 56] on span "( 1 )" at bounding box center [106, 56] width 21 height 11
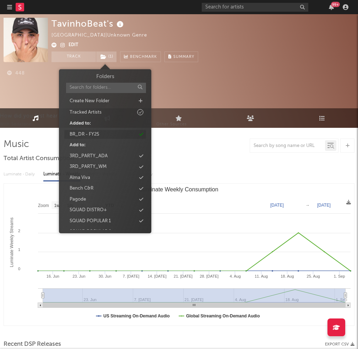
click at [142, 136] on icon at bounding box center [141, 134] width 4 height 5
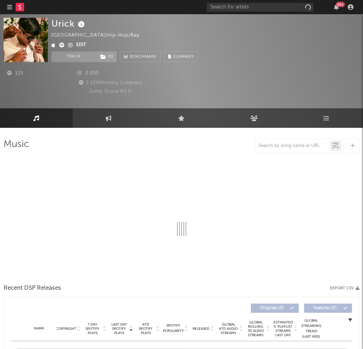
select select "1w"
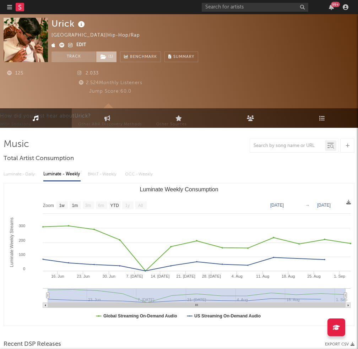
click at [104, 56] on icon at bounding box center [103, 56] width 6 height 5
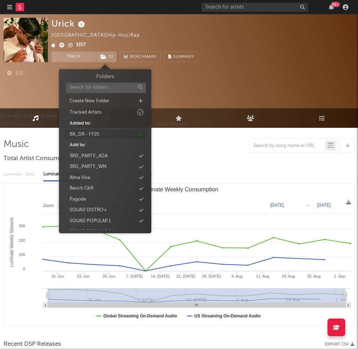
click at [138, 133] on div "BR_DR - FY25" at bounding box center [105, 134] width 82 height 9
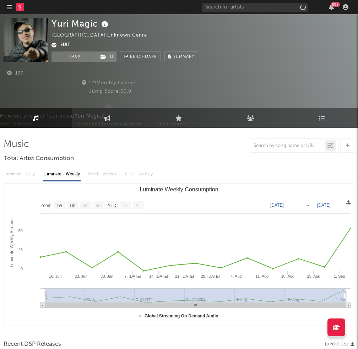
select select "1w"
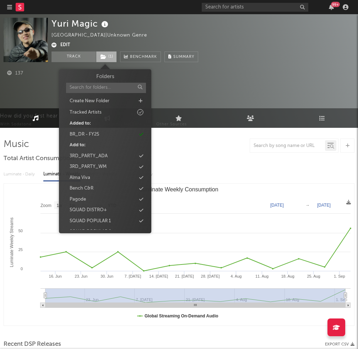
click at [106, 55] on icon at bounding box center [103, 56] width 6 height 5
click at [140, 133] on icon at bounding box center [141, 134] width 4 height 5
